Goal: Information Seeking & Learning: Learn about a topic

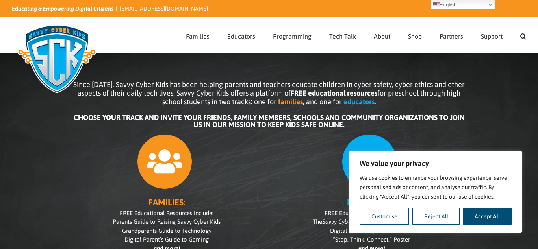
click at [118, 196] on div "FAMILIES: FREE Educational Resources include: Parents Guide to Raising Savvy Cy…" at bounding box center [166, 213] width 189 height 167
click at [503, 221] on button "Accept All" at bounding box center [487, 216] width 49 height 17
checkbox input "true"
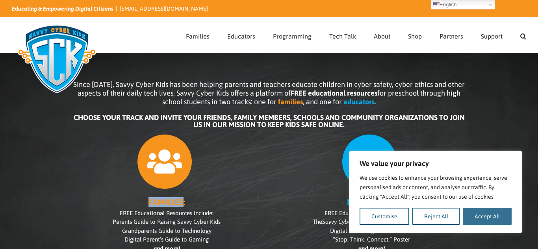
checkbox input "true"
